Goal: Information Seeking & Learning: Learn about a topic

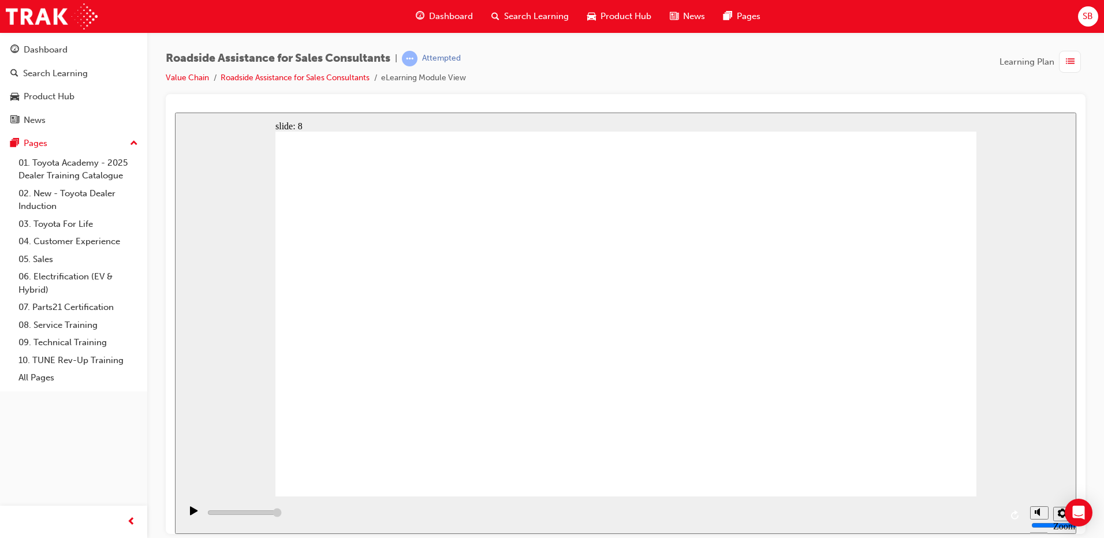
type input "23000"
checkbox input "true"
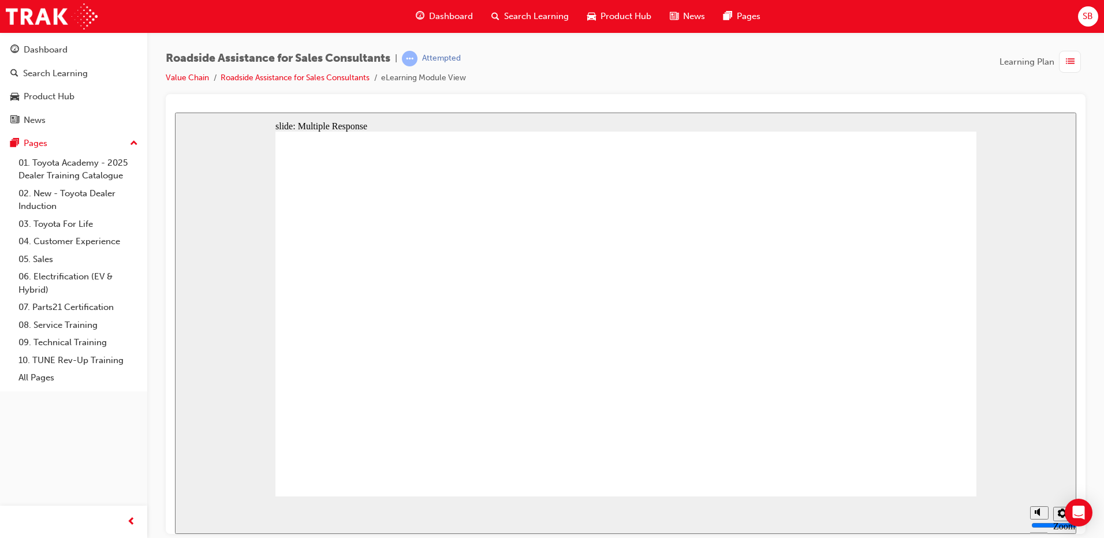
checkbox input "true"
checkbox input "false"
checkbox input "true"
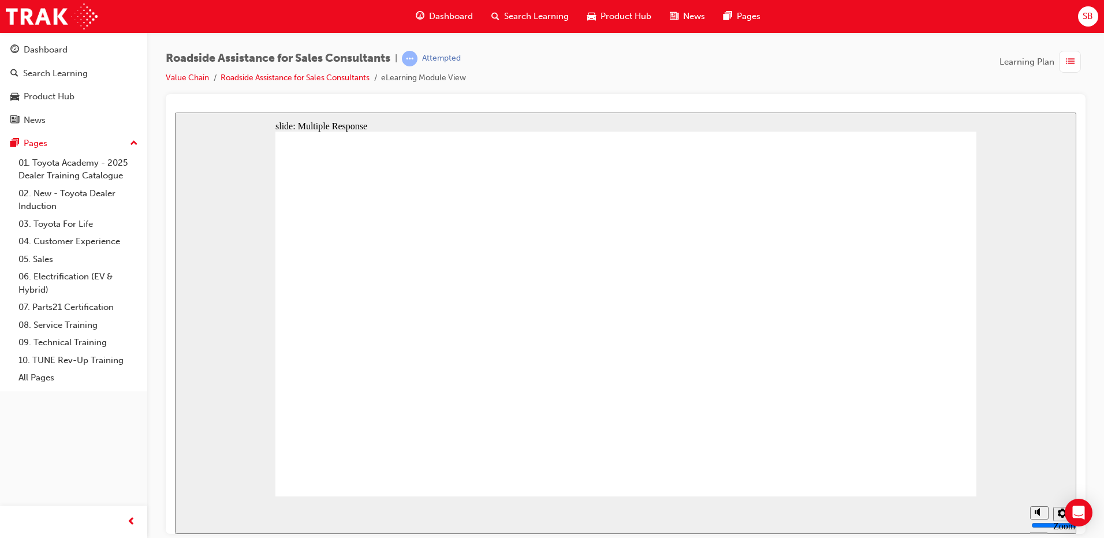
checkbox input "true"
drag, startPoint x: 888, startPoint y: 429, endPoint x: 736, endPoint y: 391, distance: 156.0
checkbox input "true"
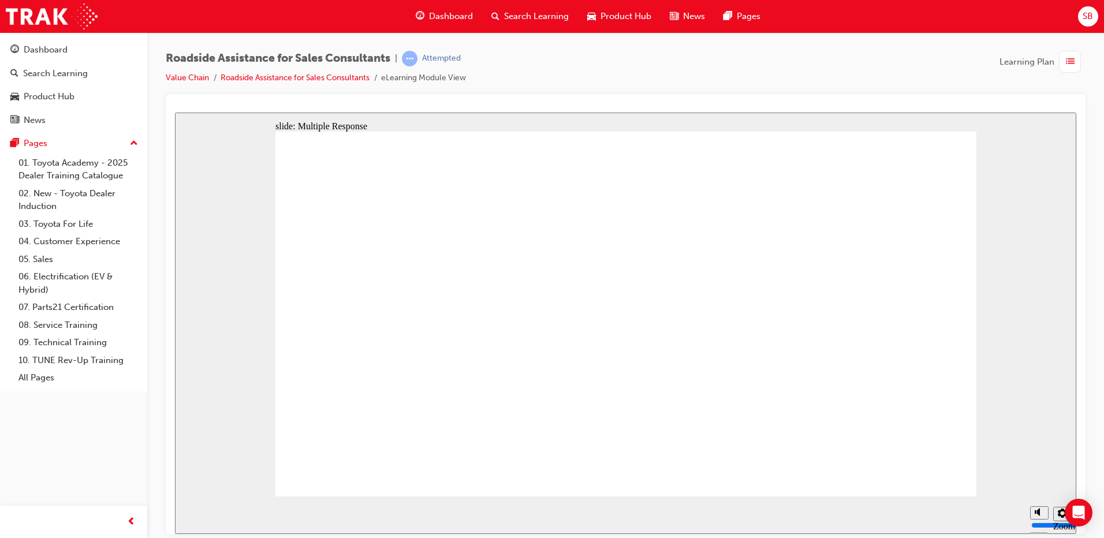
checkbox input "true"
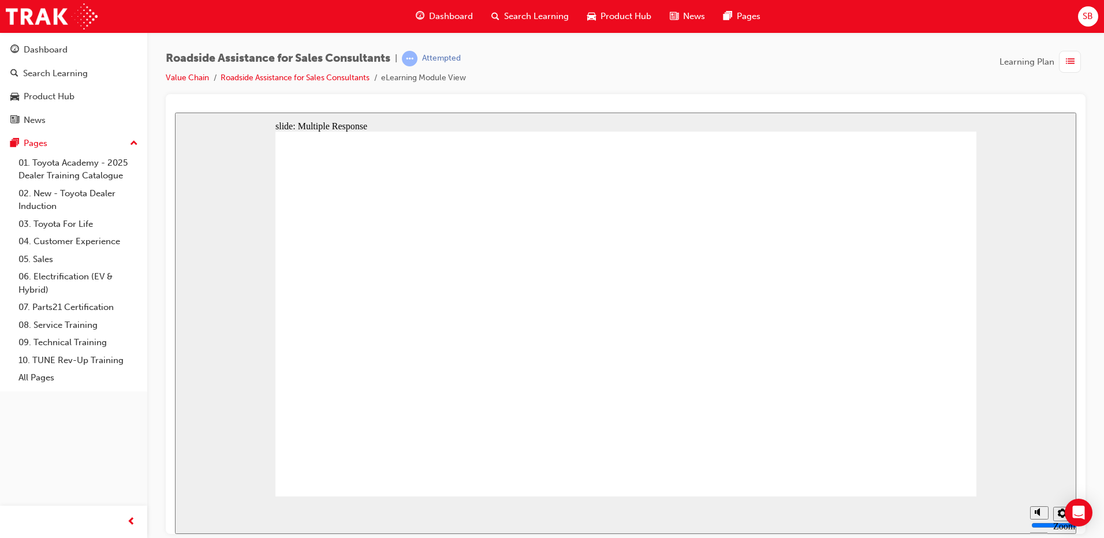
checkbox input "true"
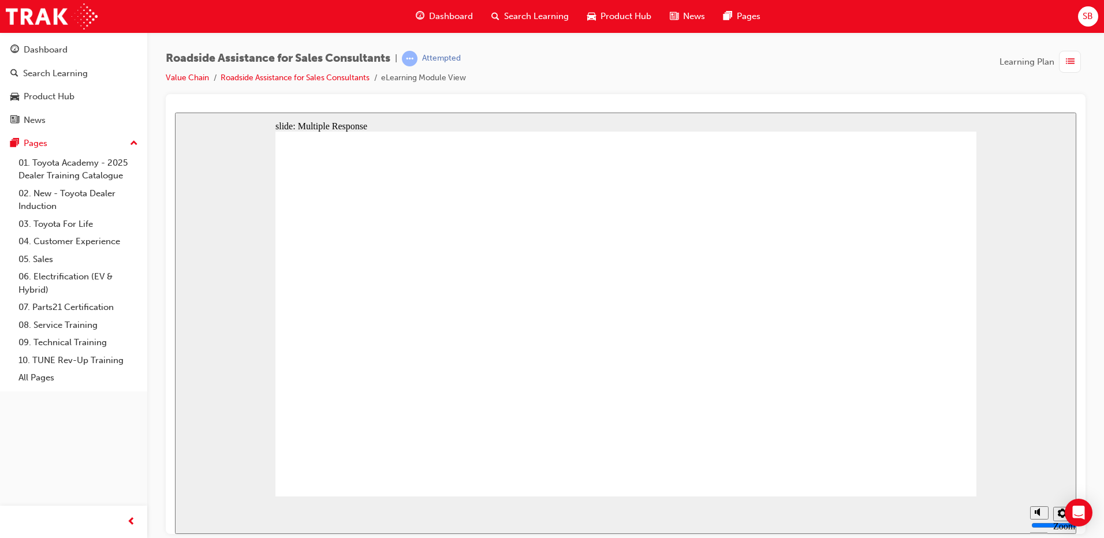
checkbox input "true"
